Goal: Task Accomplishment & Management: Complete application form

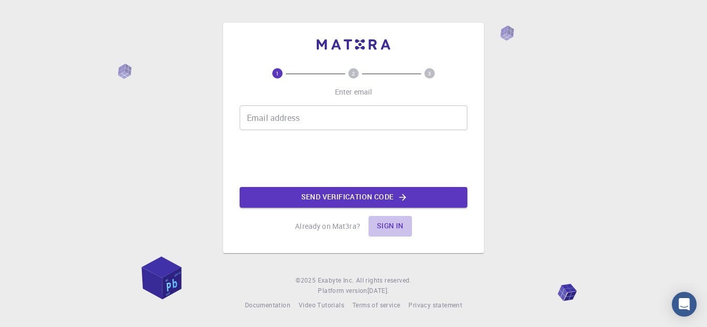
click at [392, 223] on button "Sign in" at bounding box center [389, 226] width 43 height 21
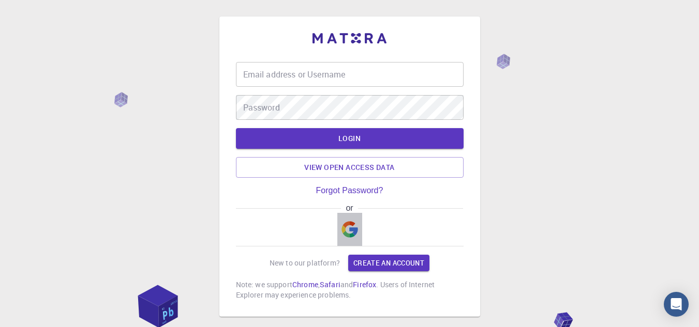
click at [354, 226] on img "button" at bounding box center [349, 229] width 17 height 17
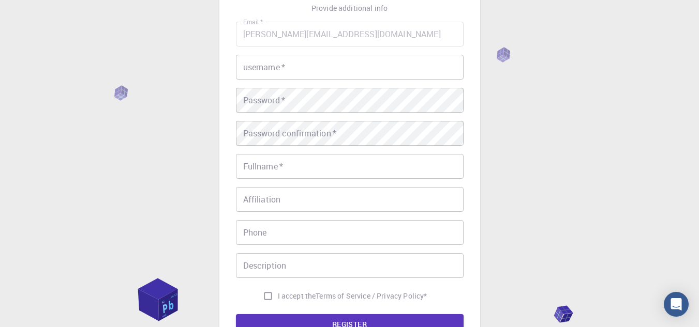
scroll to position [48, 0]
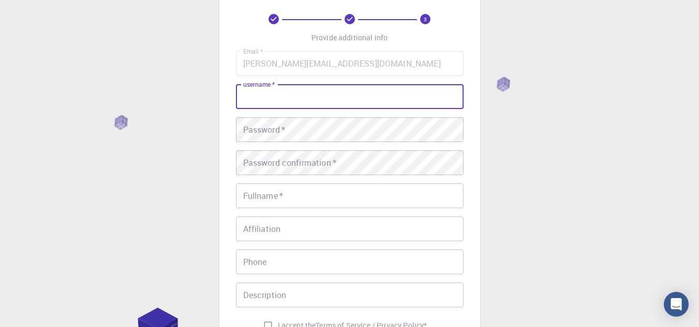
click at [301, 95] on input "username   *" at bounding box center [350, 96] width 228 height 25
type input "[PERSON_NAME]"
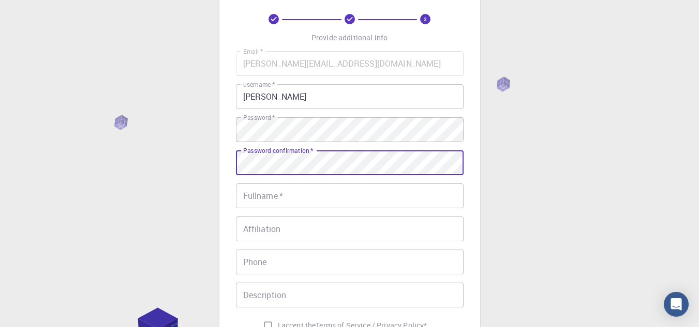
scroll to position [139, 0]
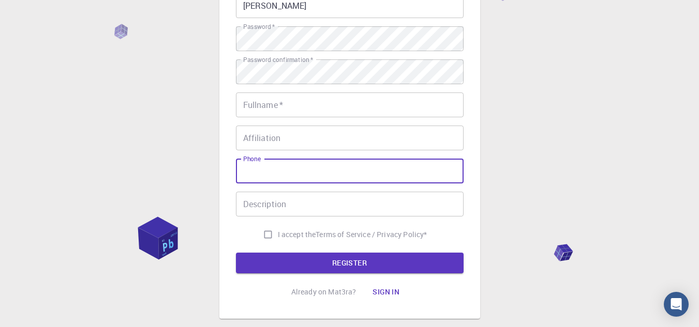
click at [269, 178] on input "Phone" at bounding box center [350, 171] width 228 height 25
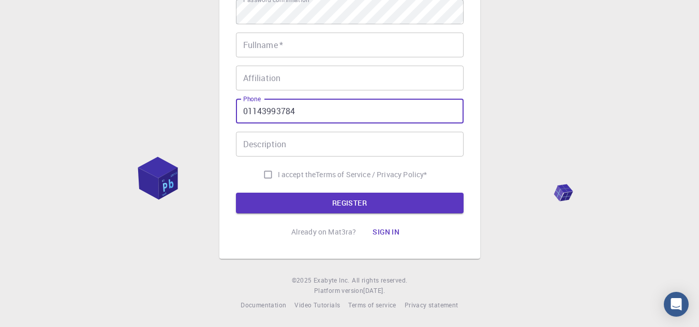
type input "01143993784"
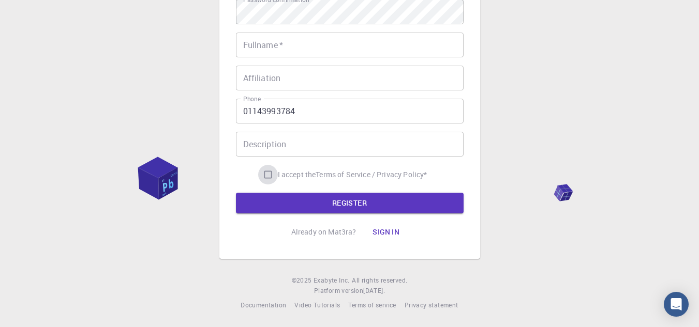
click at [269, 176] on input "I accept the Terms of Service / Privacy Policy *" at bounding box center [268, 175] width 20 height 20
checkbox input "true"
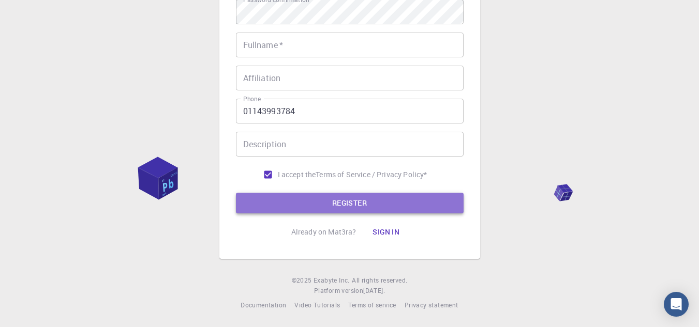
click at [345, 201] on button "REGISTER" at bounding box center [350, 203] width 228 height 21
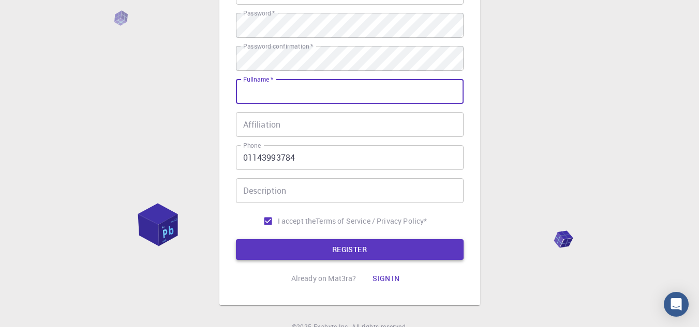
scroll to position [152, 0]
type input "g"
type input "Glal"
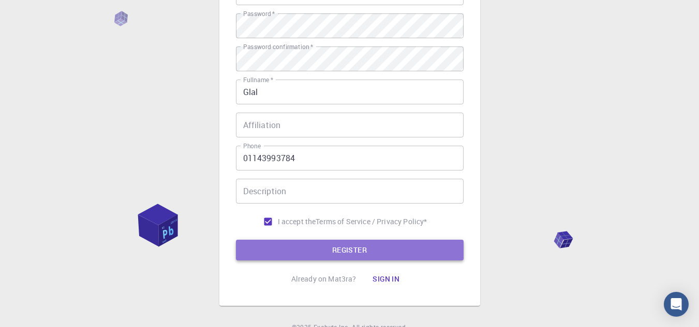
click at [261, 249] on button "REGISTER" at bounding box center [350, 250] width 228 height 21
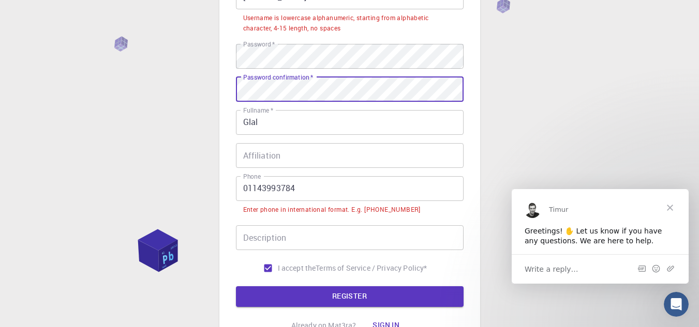
scroll to position [153, 0]
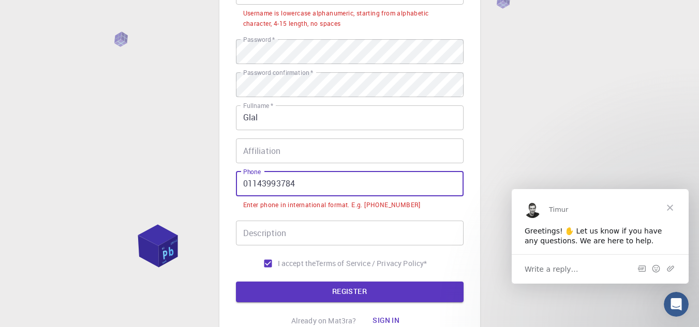
click at [244, 184] on input "01143993784" at bounding box center [350, 184] width 228 height 25
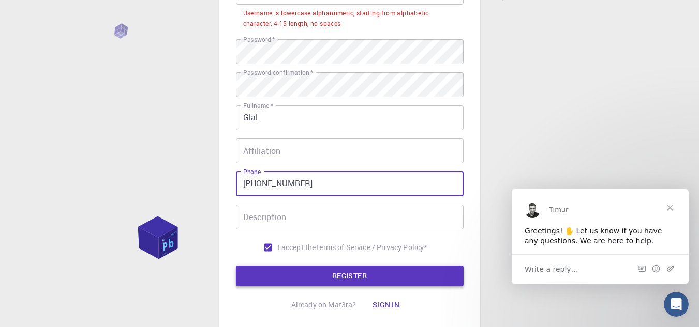
type input "[PHONE_NUMBER]"
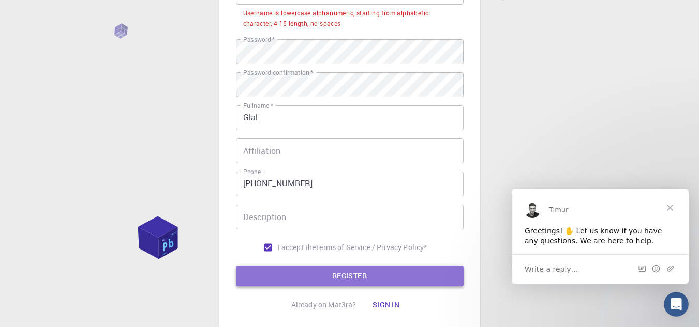
click at [297, 272] on button "REGISTER" at bounding box center [350, 276] width 228 height 21
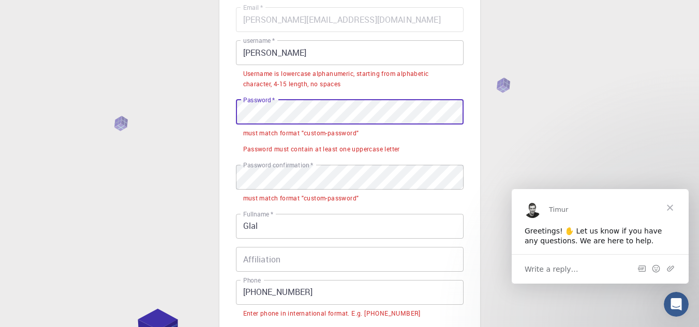
scroll to position [91, 0]
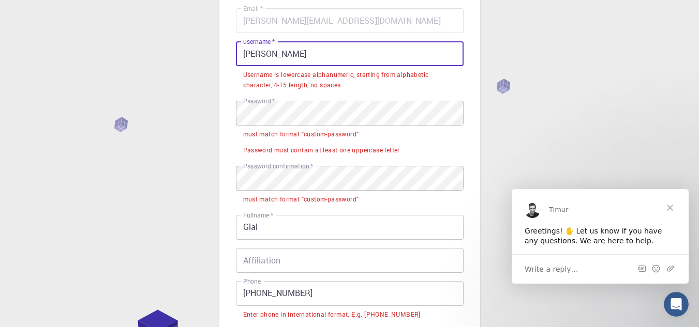
click at [336, 55] on input "[PERSON_NAME]" at bounding box center [350, 53] width 228 height 25
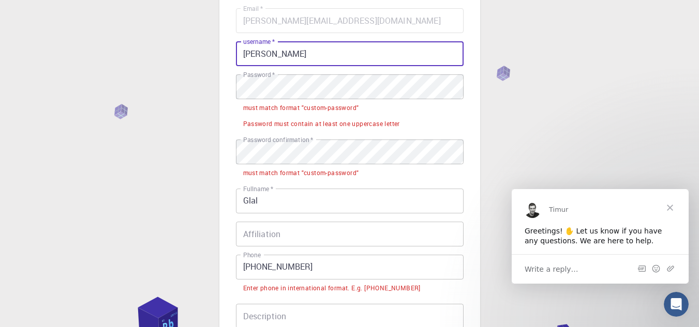
type input "[PERSON_NAME]"
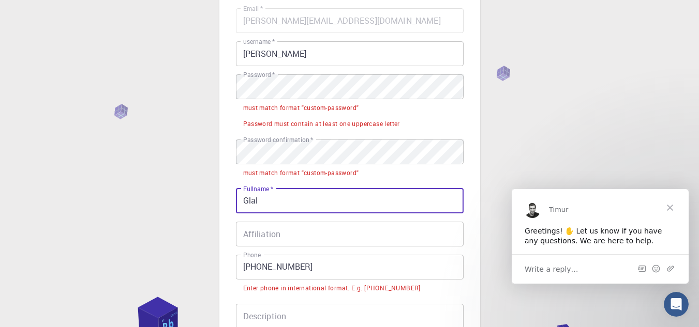
click at [277, 208] on input "Glal" at bounding box center [350, 201] width 228 height 25
type input "G"
type input "Metally"
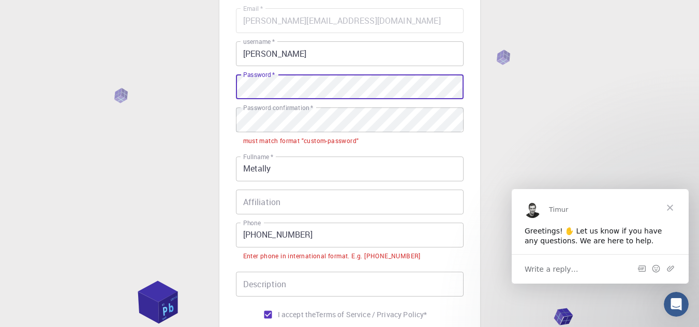
scroll to position [205, 0]
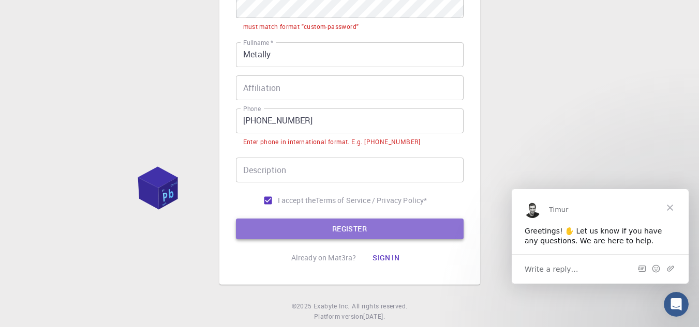
click at [309, 220] on button "REGISTER" at bounding box center [350, 229] width 228 height 21
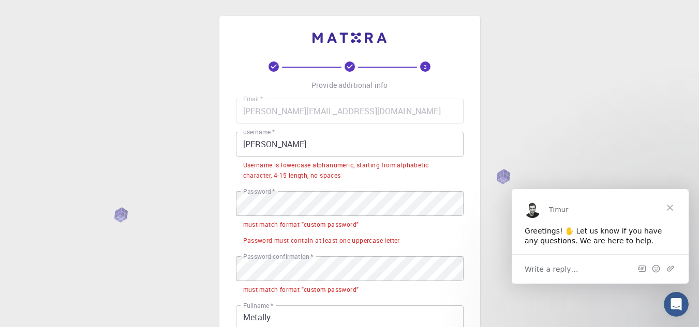
scroll to position [0, 0]
